Goal: Check status: Check status

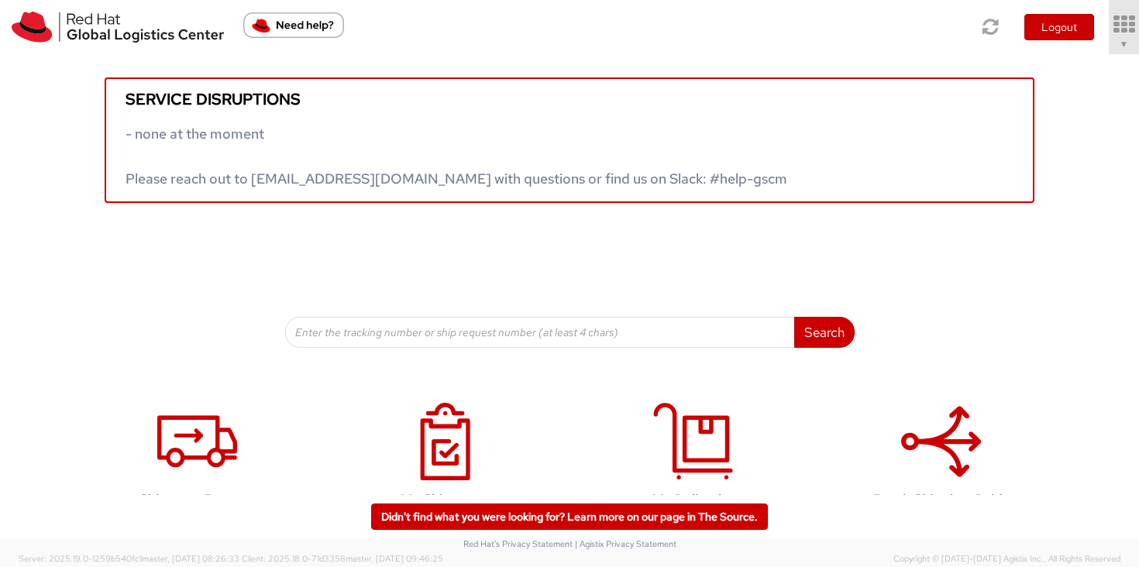
click at [1119, 33] on icon at bounding box center [1123, 25] width 35 height 22
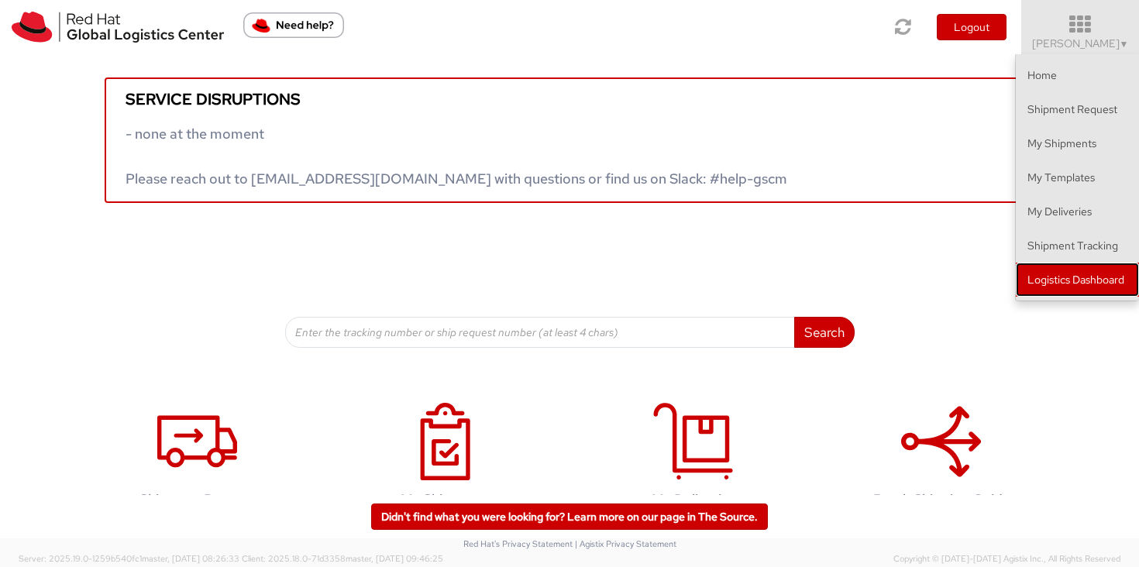
click at [1091, 274] on link "Logistics Dashboard" at bounding box center [1077, 280] width 123 height 34
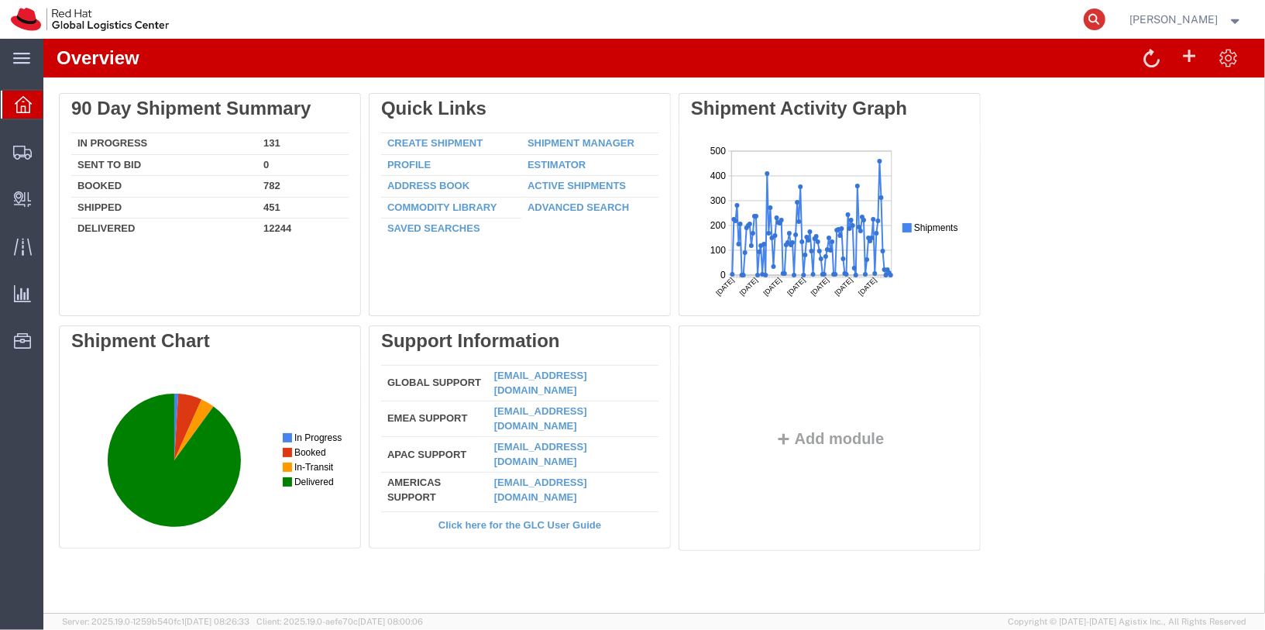
click at [1105, 15] on icon at bounding box center [1095, 20] width 22 height 22
click at [1016, 31] on input "search" at bounding box center [848, 19] width 471 height 37
click at [903, 14] on input "search" at bounding box center [848, 19] width 471 height 37
type input "393058752291"
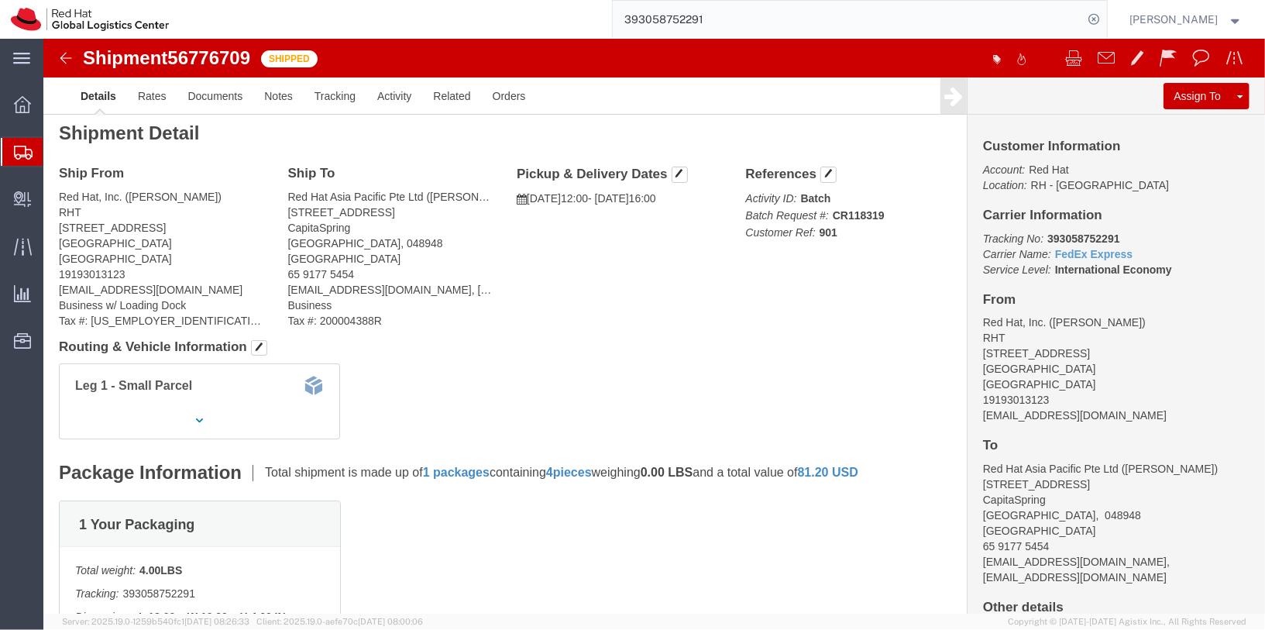
scroll to position [8, 0]
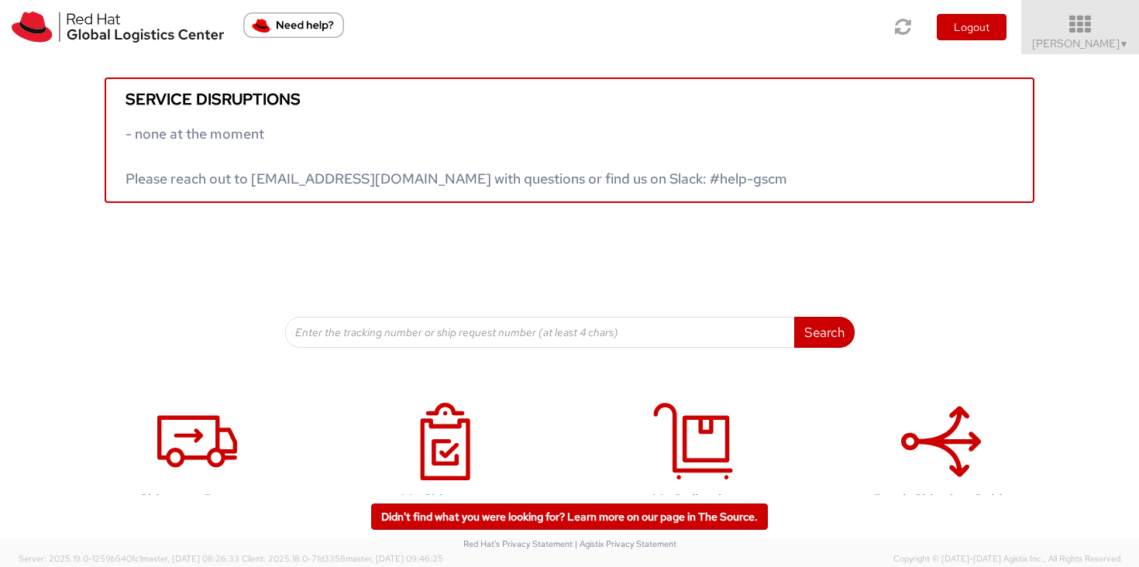
click at [1099, 49] on span "Sally Chua ▼" at bounding box center [1080, 43] width 97 height 14
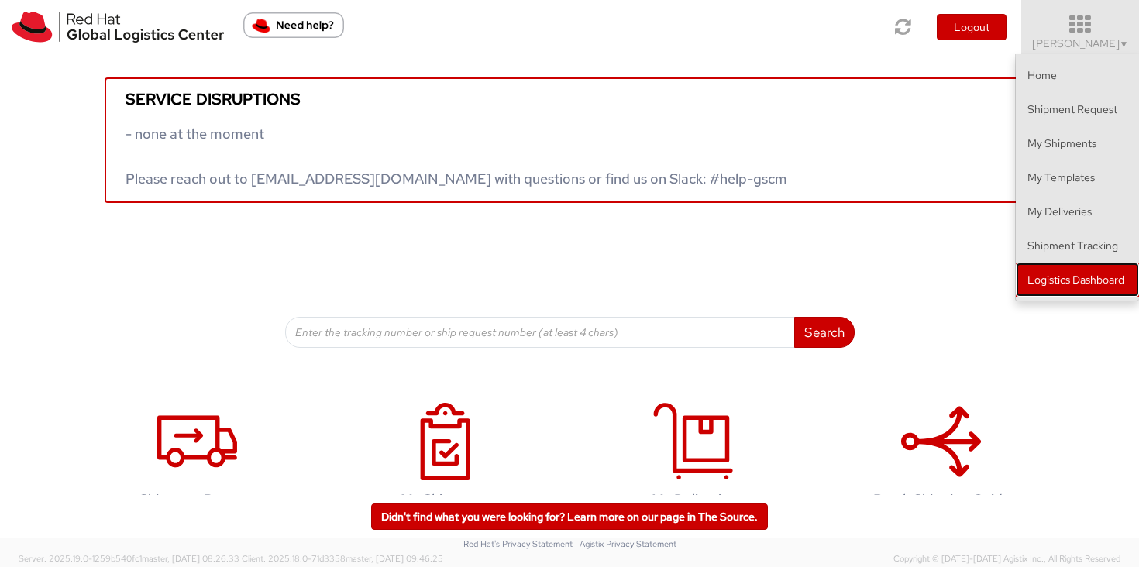
click at [1127, 281] on link "Logistics Dashboard" at bounding box center [1077, 280] width 123 height 34
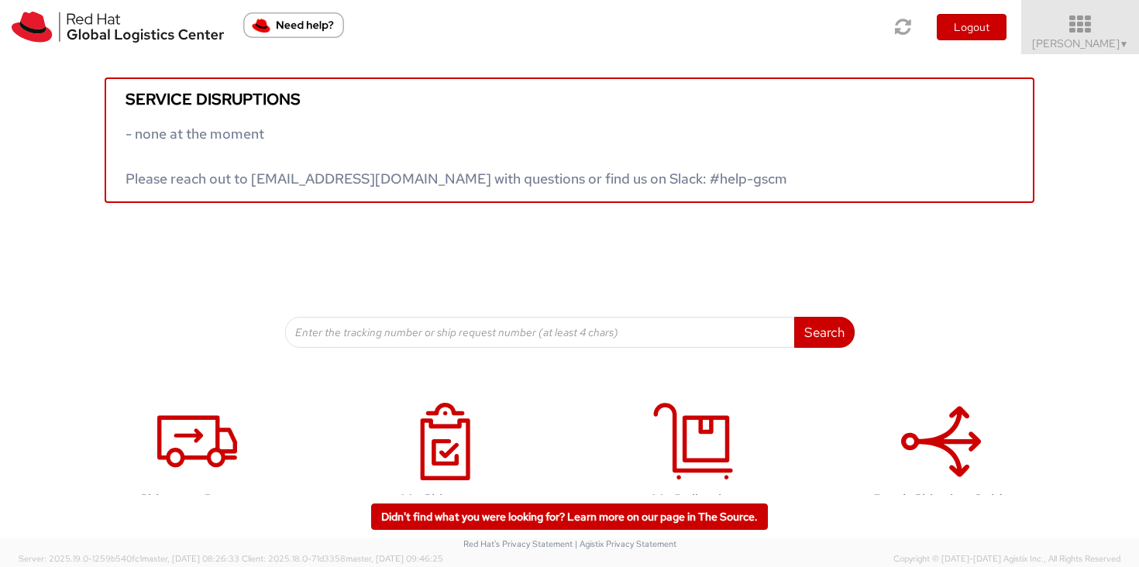
click at [1105, 33] on icon at bounding box center [1080, 25] width 136 height 22
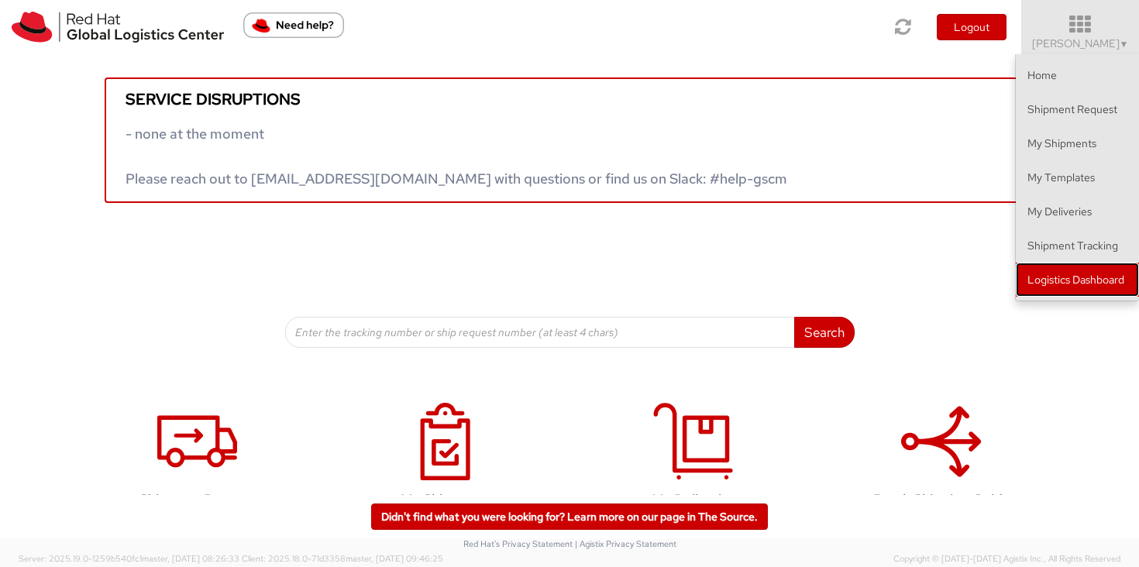
click at [1109, 273] on link "Logistics Dashboard" at bounding box center [1077, 280] width 123 height 34
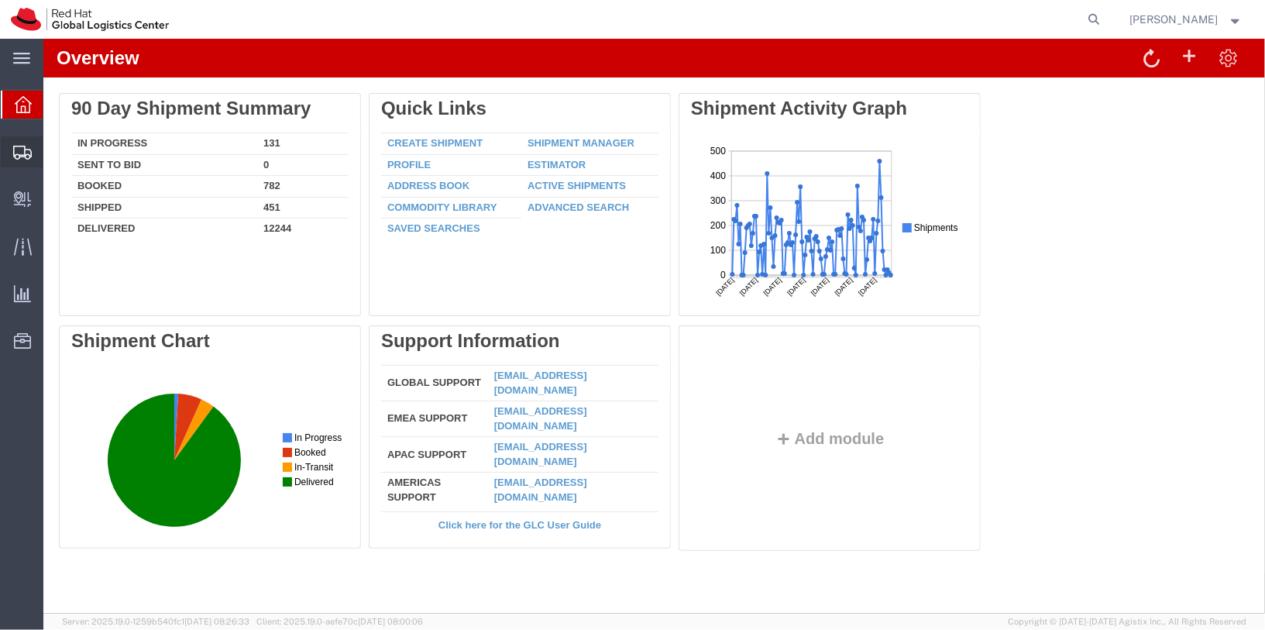
click at [53, 155] on span "Shipments" at bounding box center [48, 151] width 11 height 31
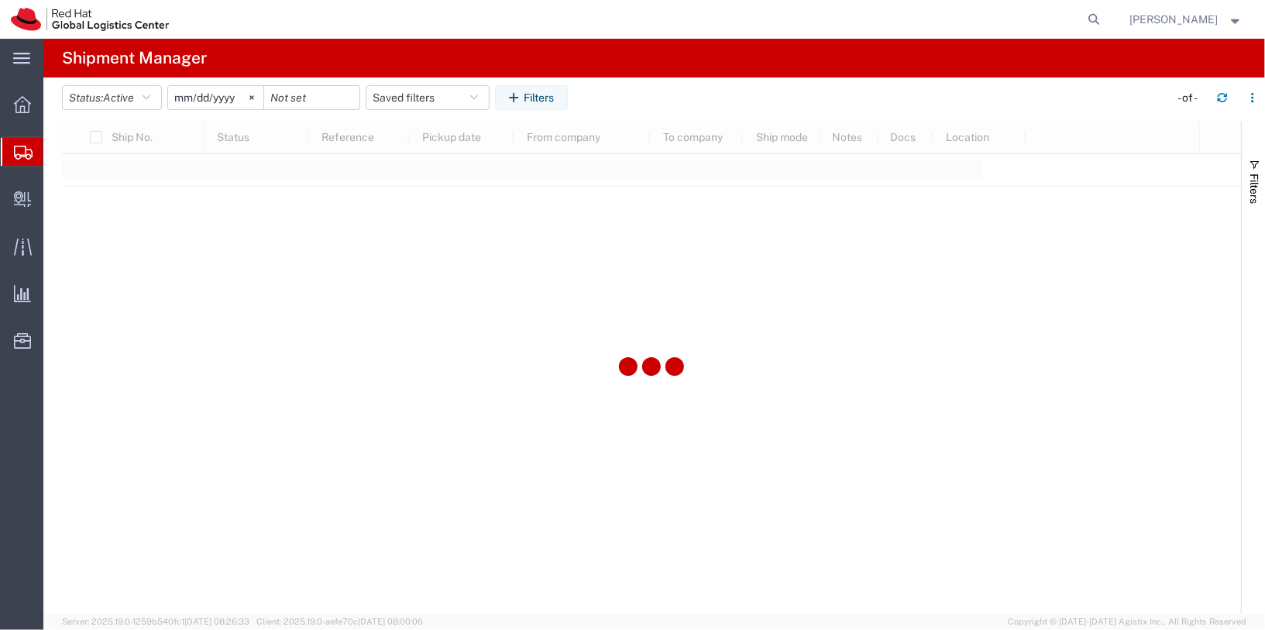
type input "[DATE]"
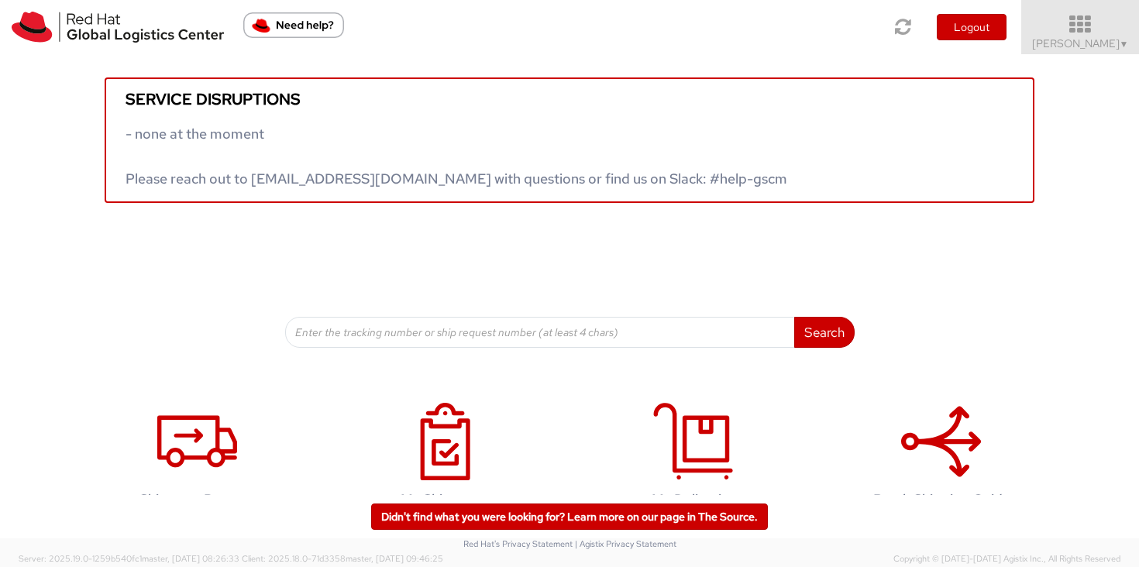
click at [1108, 30] on icon at bounding box center [1080, 25] width 136 height 22
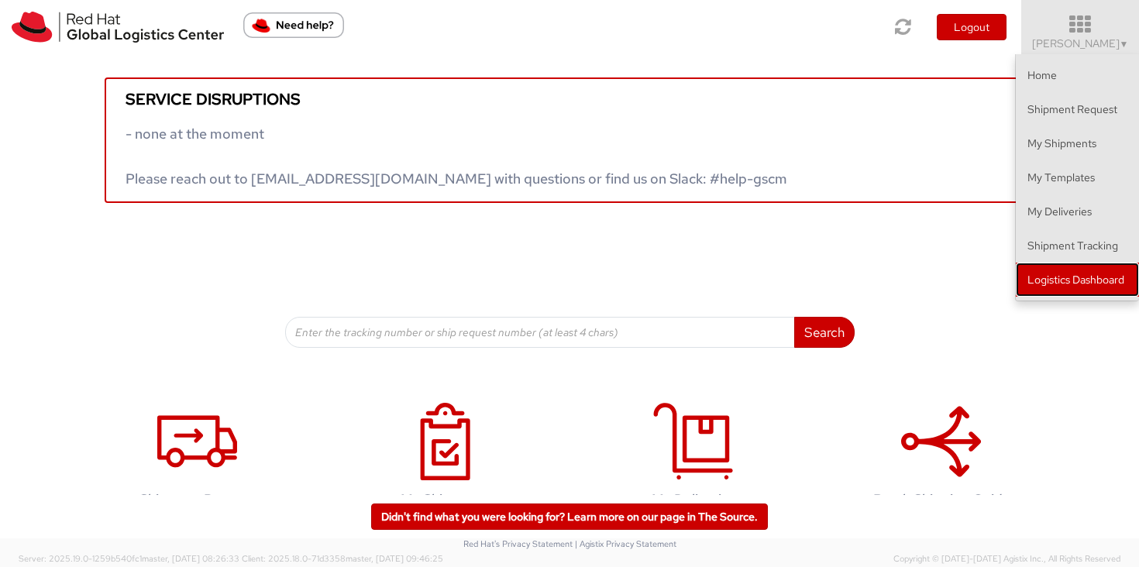
click at [1045, 294] on link "Logistics Dashboard" at bounding box center [1077, 280] width 123 height 34
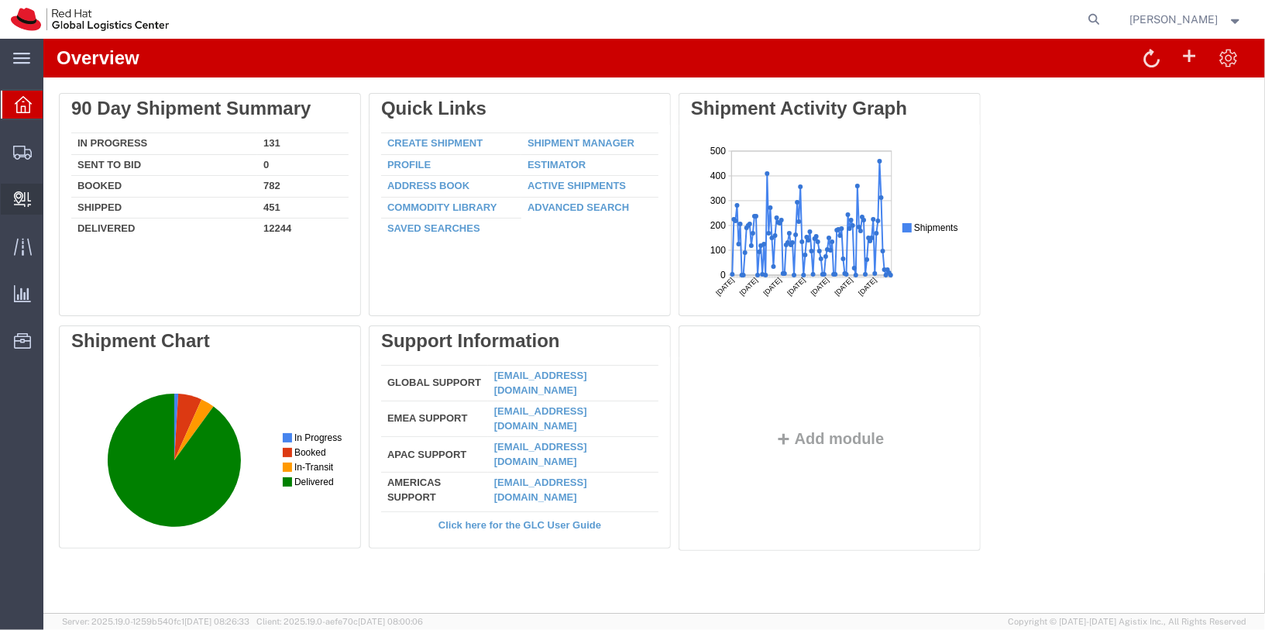
click at [35, 208] on div at bounding box center [22, 199] width 43 height 31
click at [16, 199] on icon at bounding box center [22, 198] width 17 height 15
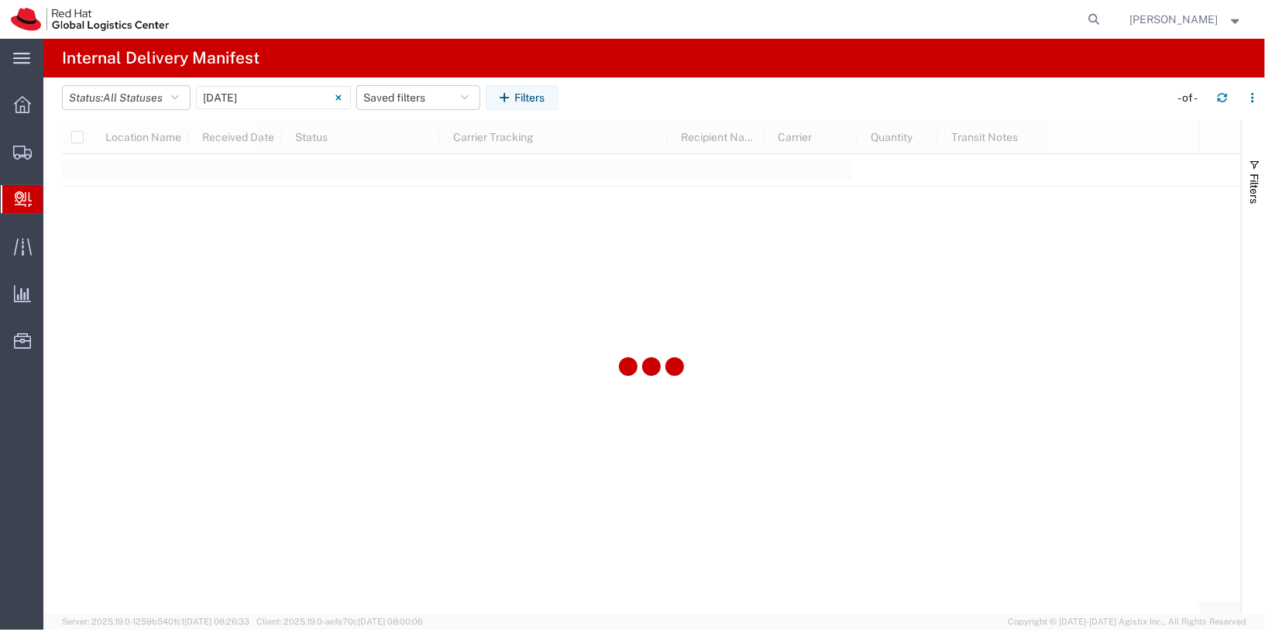
type input "[DATE]"
type input "[DATE] - [DATE]"
click at [53, 146] on span "Shipments" at bounding box center [48, 151] width 11 height 31
